Goal: Transaction & Acquisition: Download file/media

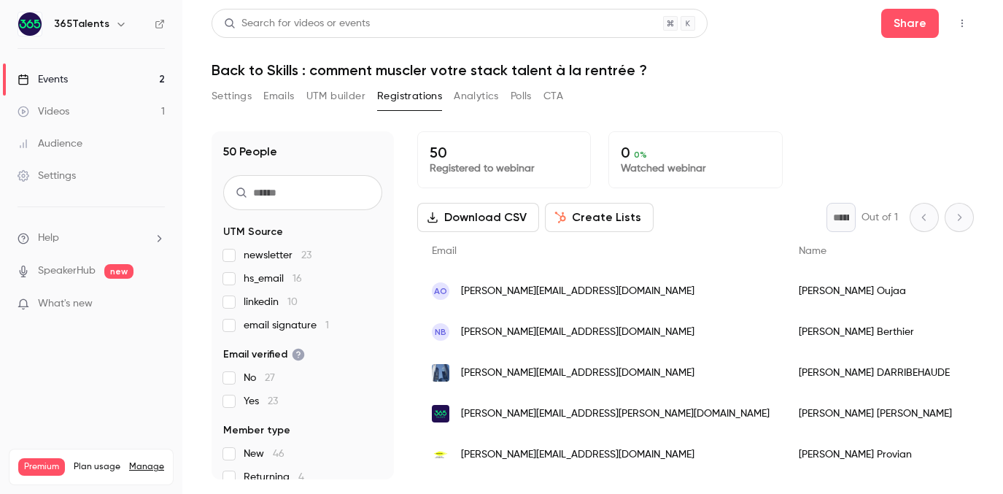
click at [106, 78] on link "Events 2" at bounding box center [91, 79] width 182 height 32
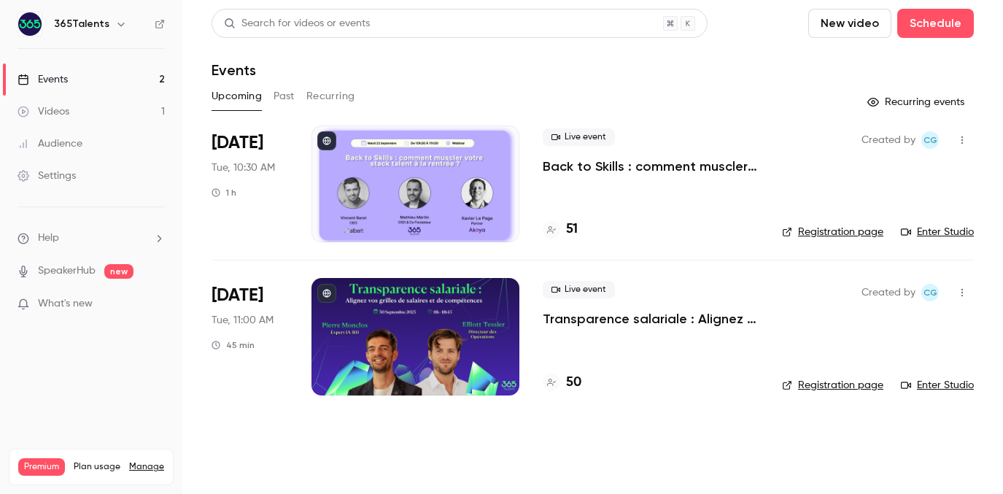
click at [467, 181] on div at bounding box center [415, 183] width 208 height 117
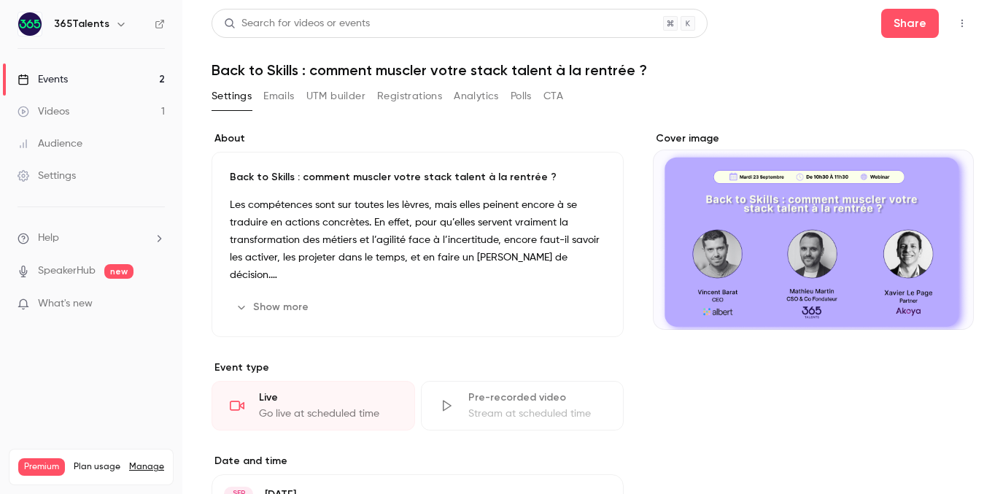
scroll to position [21, 0]
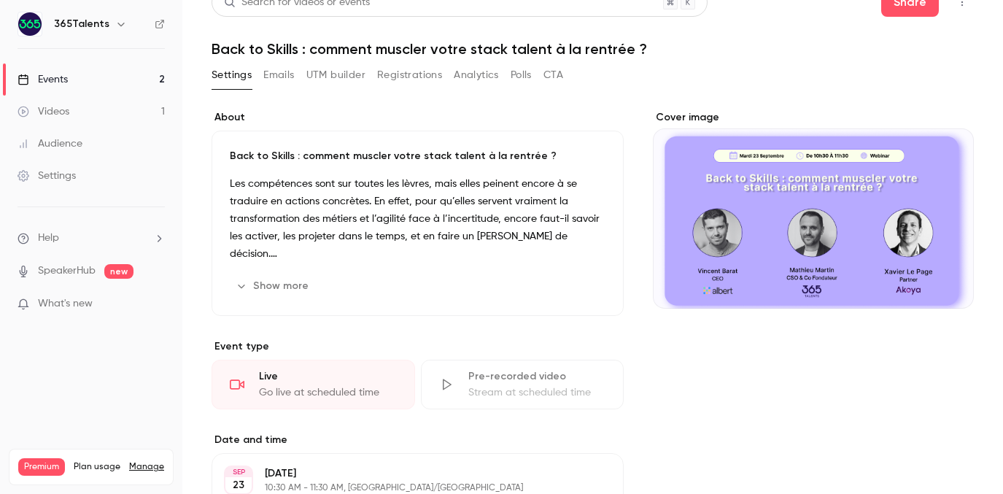
click at [411, 78] on button "Registrations" at bounding box center [409, 74] width 65 height 23
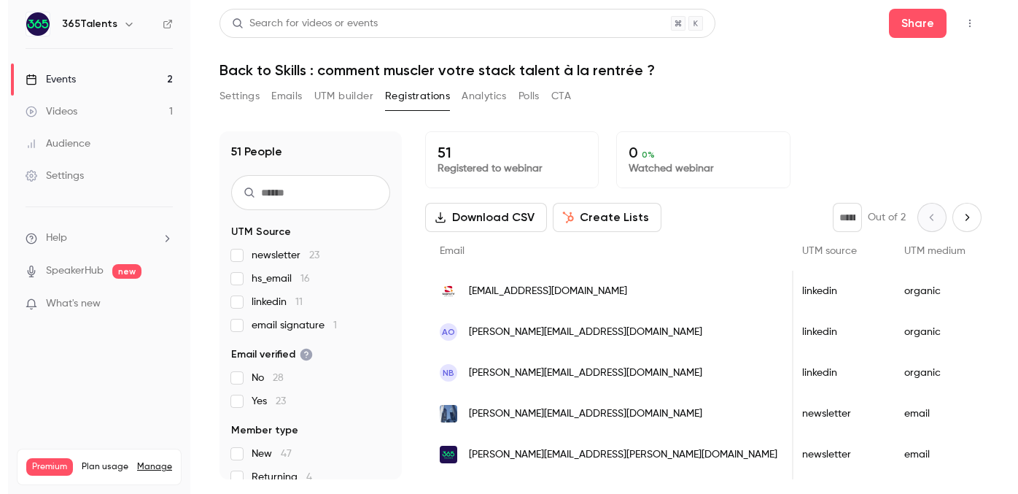
scroll to position [0, 497]
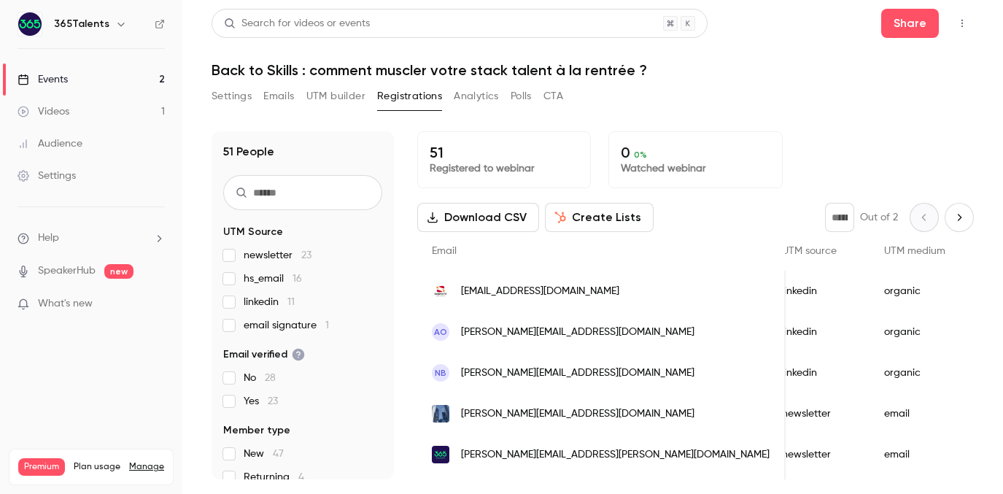
click at [111, 77] on link "Events 2" at bounding box center [91, 79] width 182 height 32
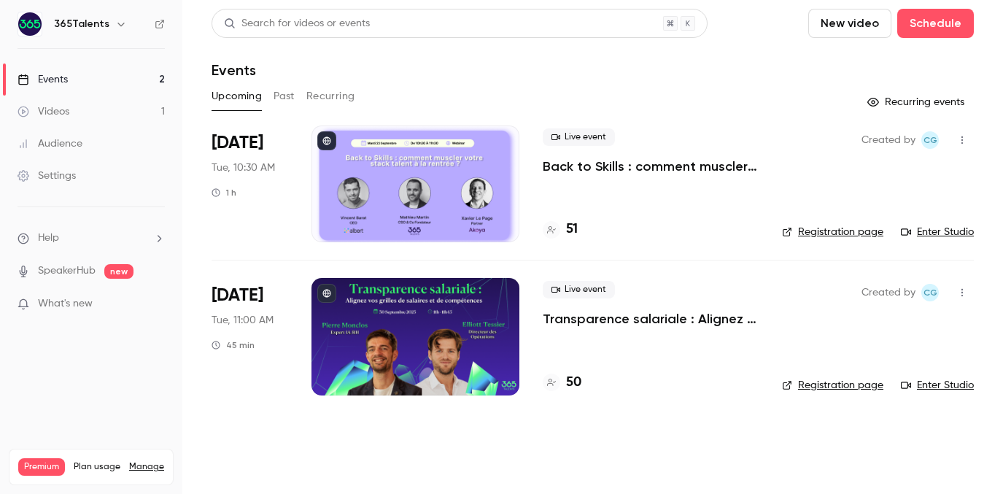
click at [946, 236] on link "Enter Studio" at bounding box center [936, 232] width 73 height 15
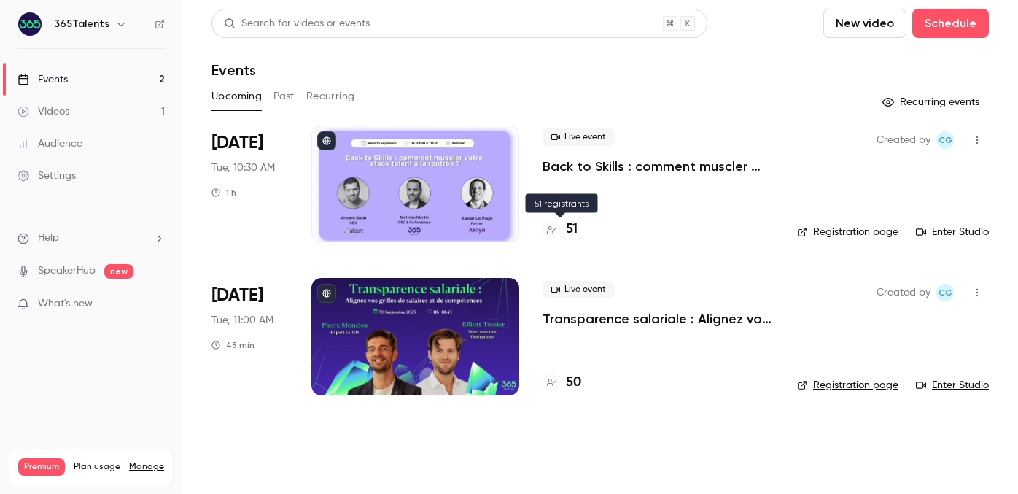
click at [570, 227] on h4 "51" at bounding box center [572, 229] width 12 height 20
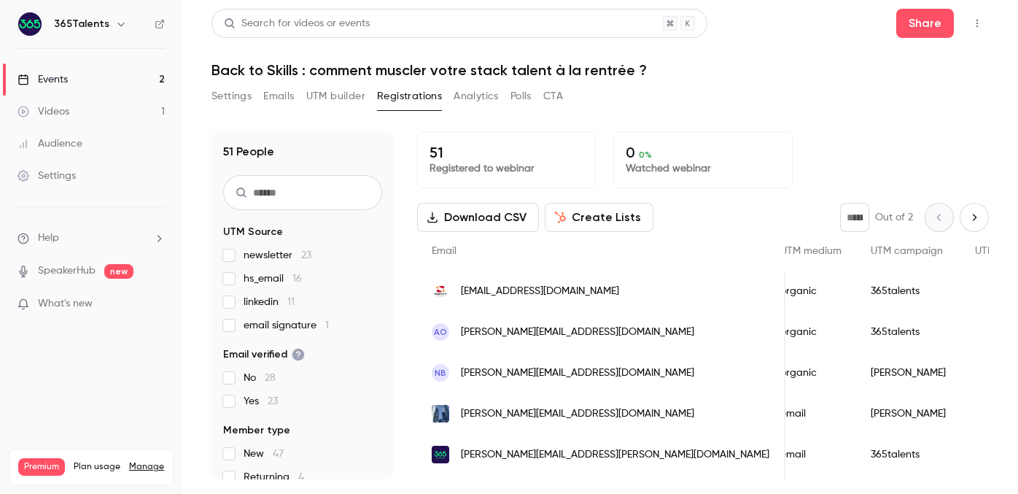
scroll to position [0, 607]
click at [472, 223] on button "Download CSV" at bounding box center [478, 217] width 122 height 29
